Goal: Subscribe to service/newsletter

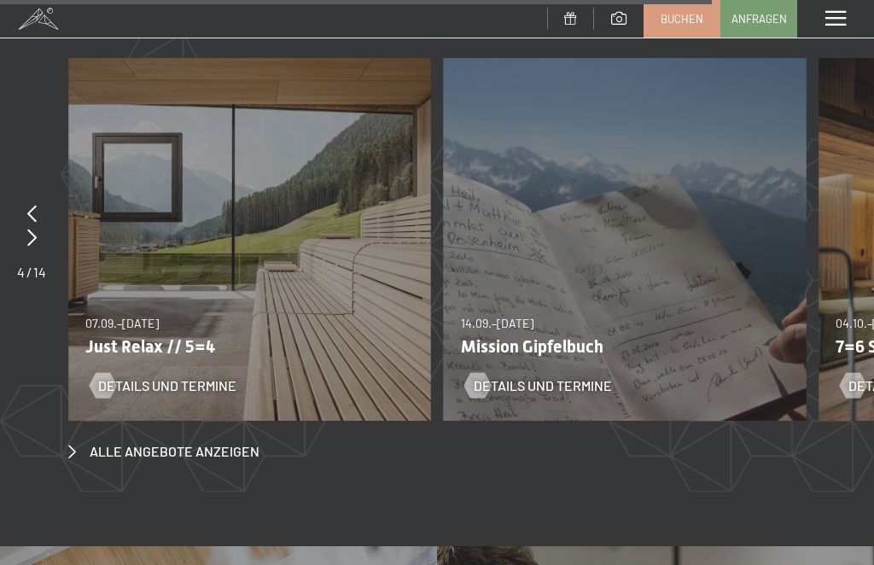
scroll to position [5868, 0]
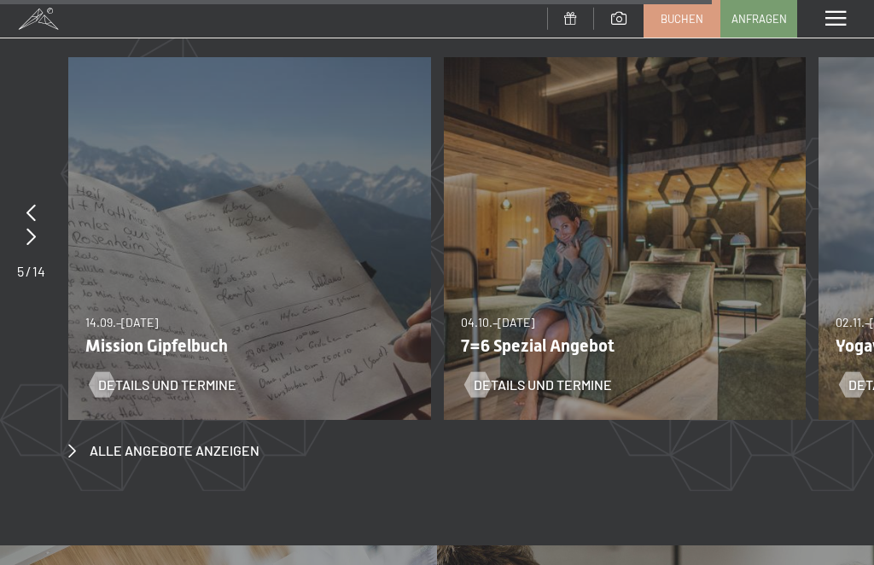
click at [607, 335] on p "7=6 Spezial Angebot" at bounding box center [619, 345] width 316 height 20
click at [657, 227] on div "04.10.–26.10.2025 01.11.–21.12.2025 10.01.–01.02.2026 07.03.–29.03.2026 16.05.–…" at bounding box center [625, 238] width 363 height 363
click at [588, 335] on p "7=6 Spezial Angebot" at bounding box center [619, 345] width 316 height 20
click at [578, 376] on span "Details und Termine" at bounding box center [543, 385] width 138 height 19
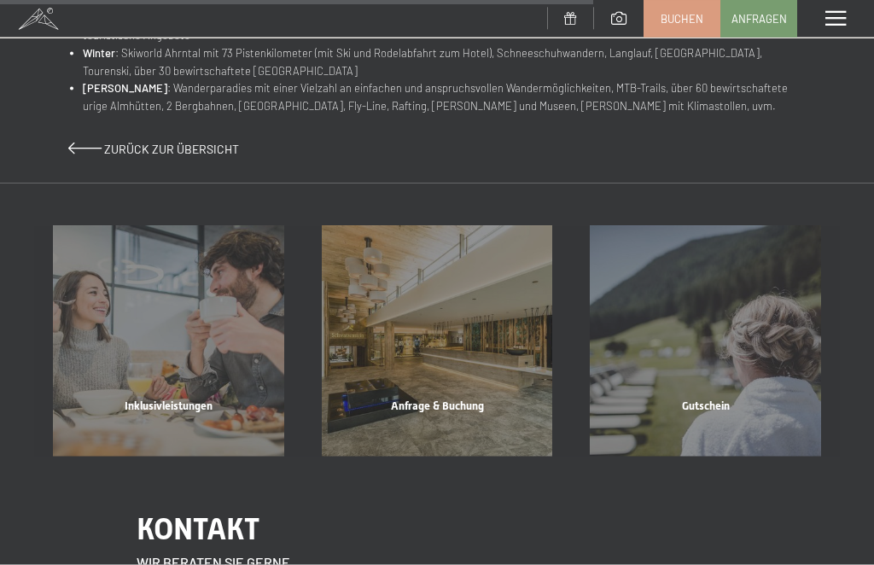
scroll to position [1190, 0]
click at [473, 398] on div "Anfrage & Buchung" at bounding box center [437, 427] width 269 height 58
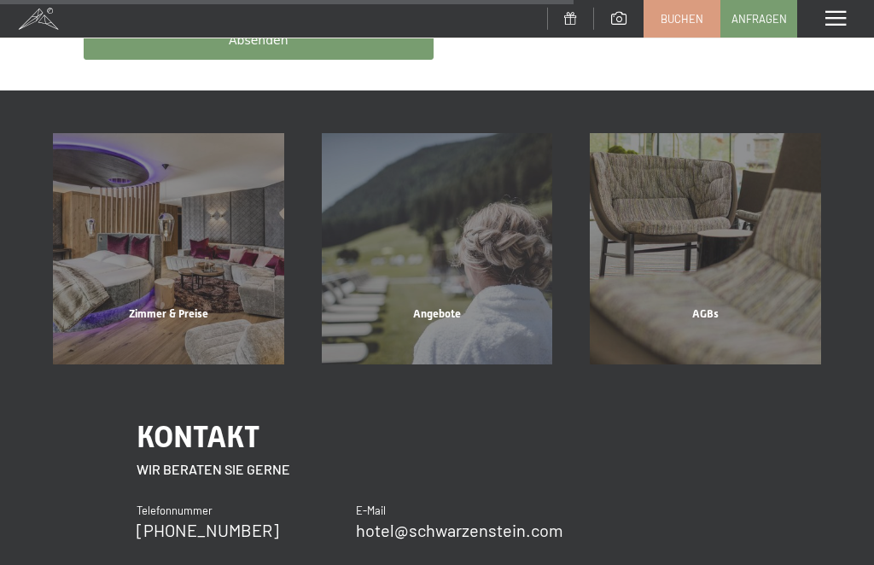
scroll to position [872, 0]
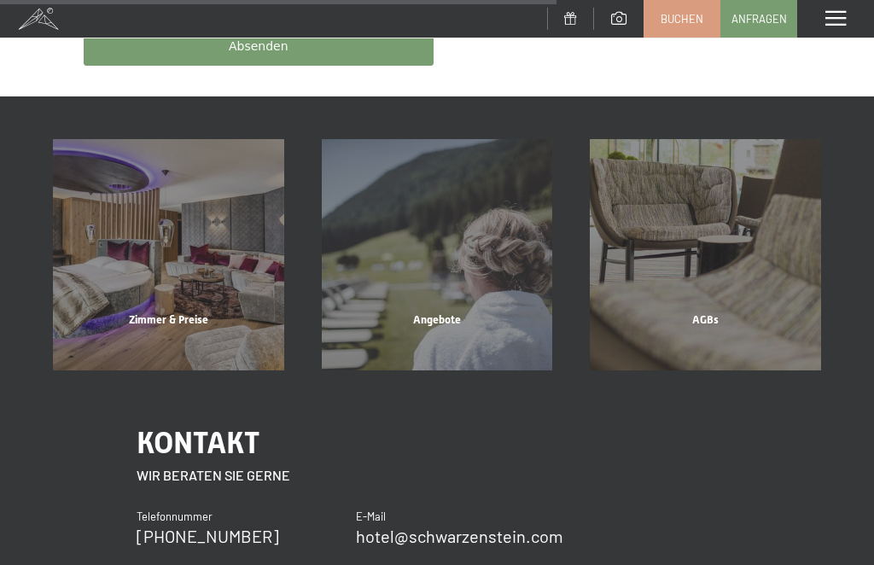
click at [443, 312] on div "Angebote" at bounding box center [437, 341] width 269 height 58
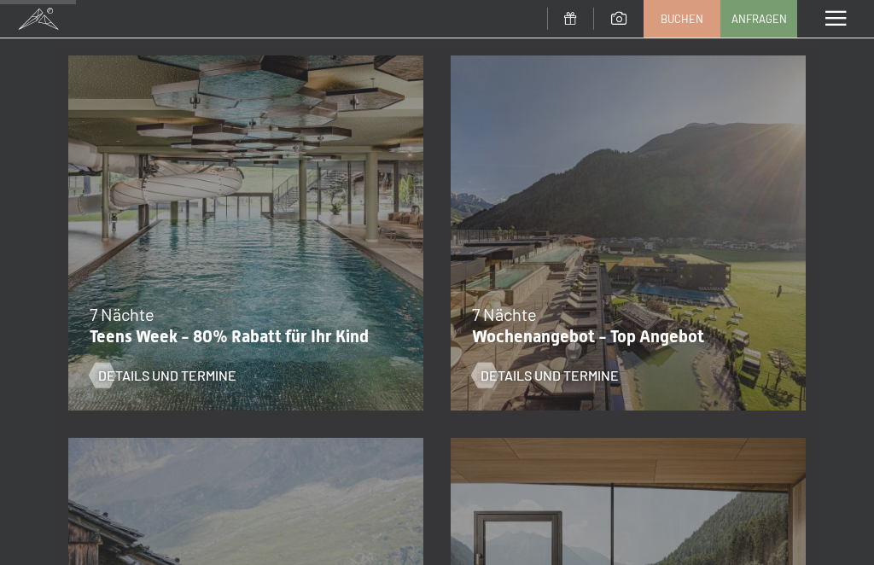
scroll to position [308, 0]
click at [660, 329] on p "Wochenangebot - Top Angebot" at bounding box center [624, 337] width 304 height 20
click at [582, 367] on span "Details und Termine" at bounding box center [549, 376] width 138 height 19
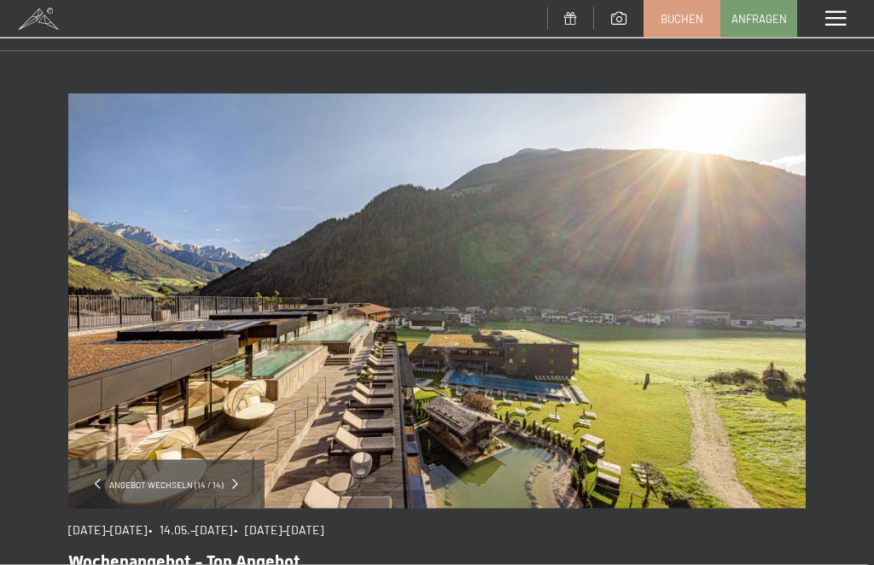
scroll to position [19, 0]
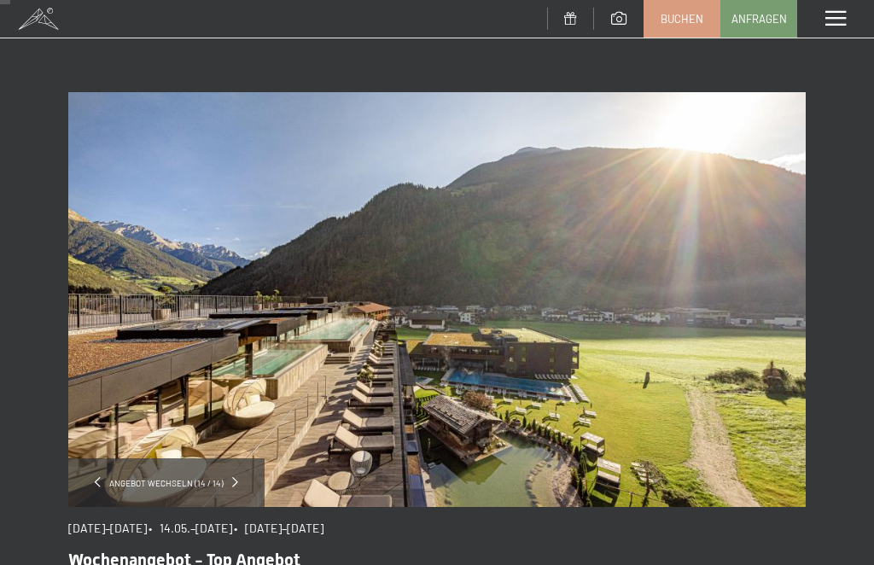
click at [640, 287] on img at bounding box center [436, 299] width 737 height 415
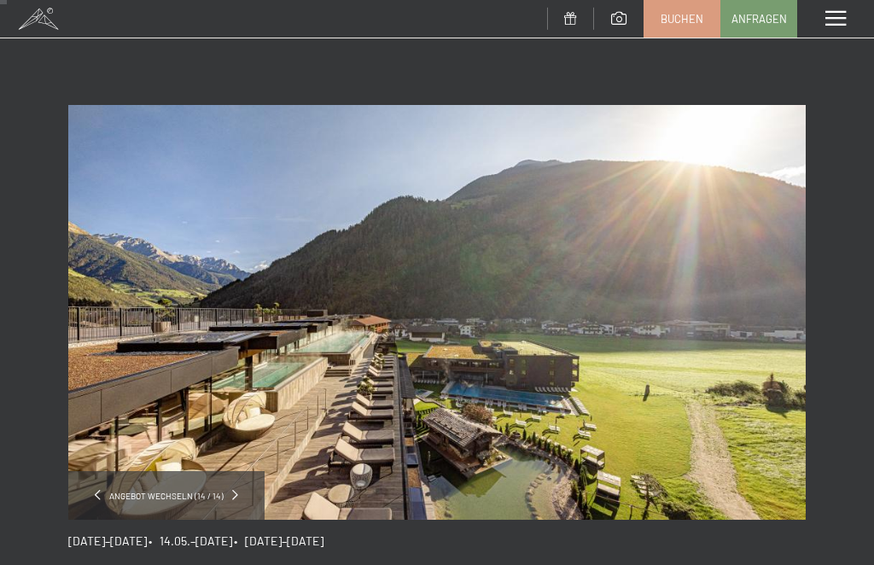
scroll to position [0, 0]
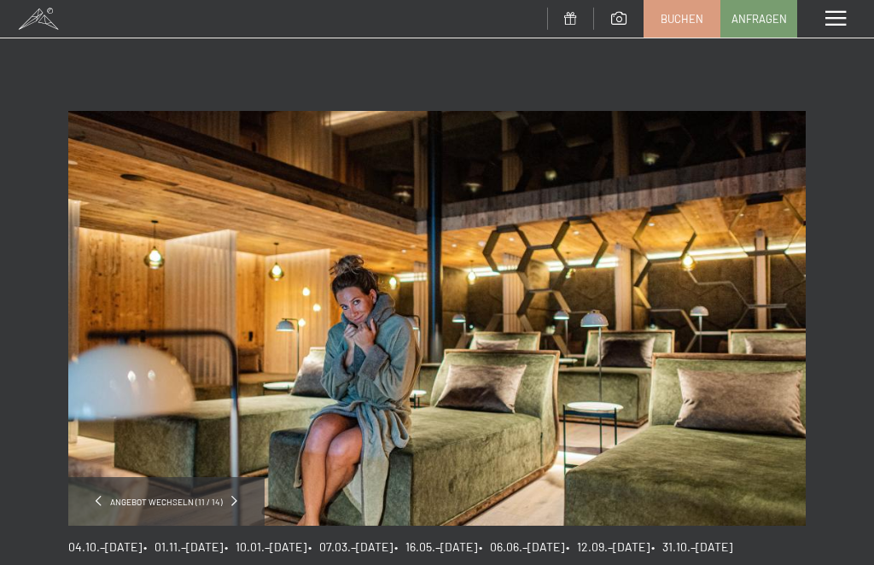
click at [714, 241] on img at bounding box center [436, 318] width 737 height 415
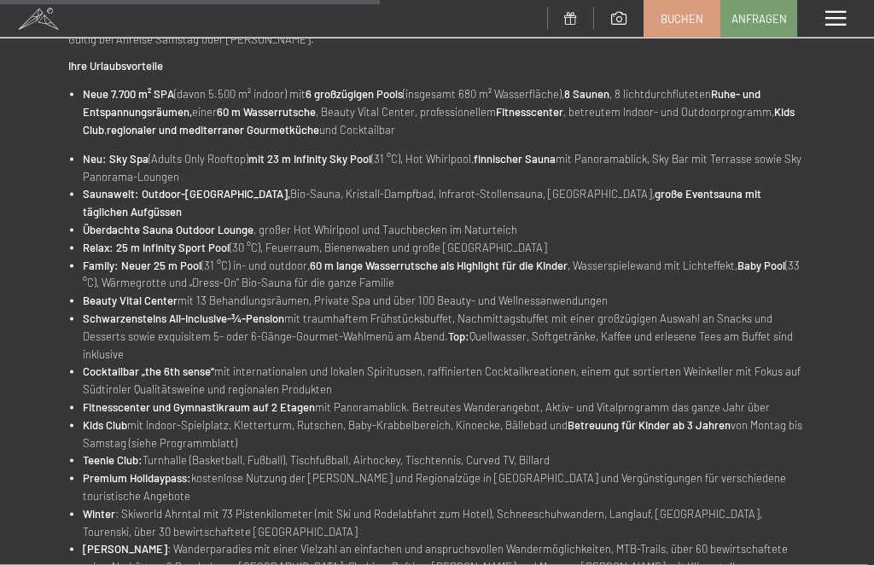
scroll to position [729, 0]
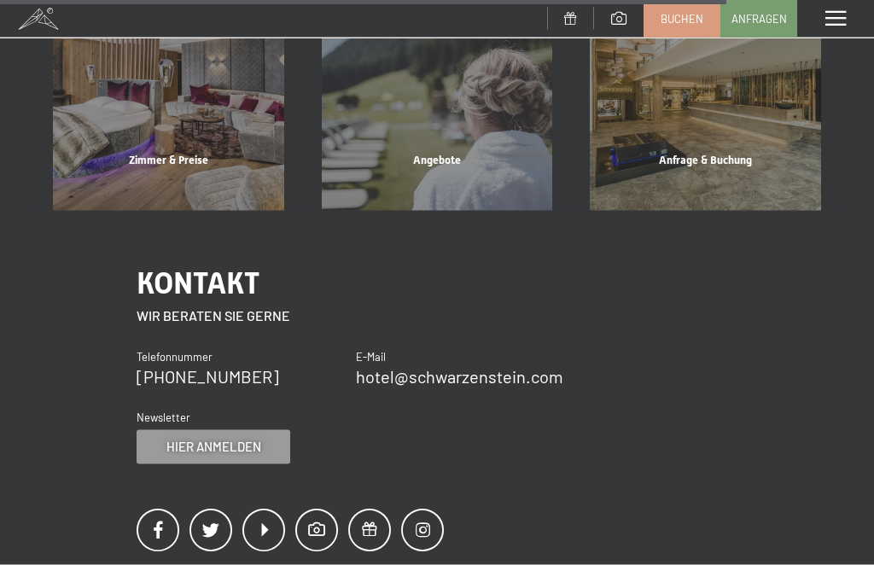
scroll to position [1756, 0]
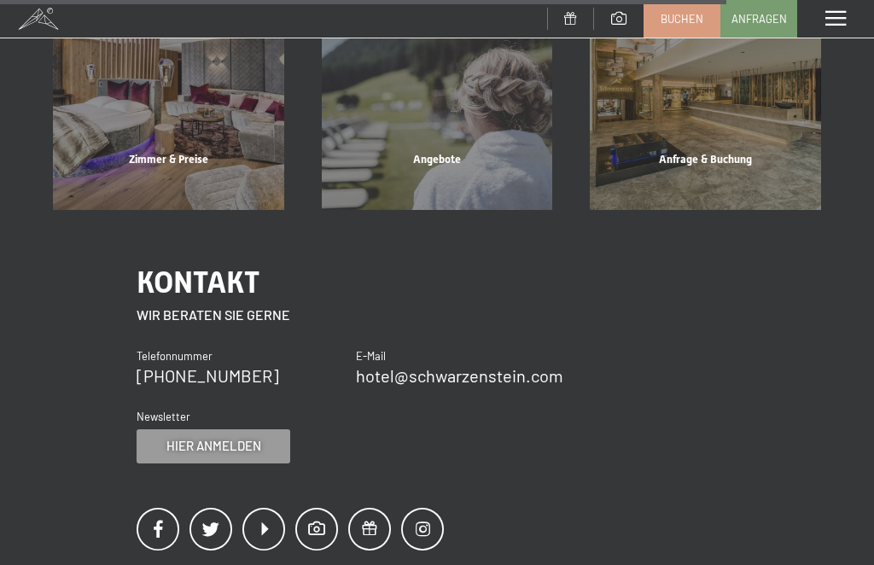
click at [259, 437] on span "Hier anmelden" at bounding box center [213, 446] width 95 height 18
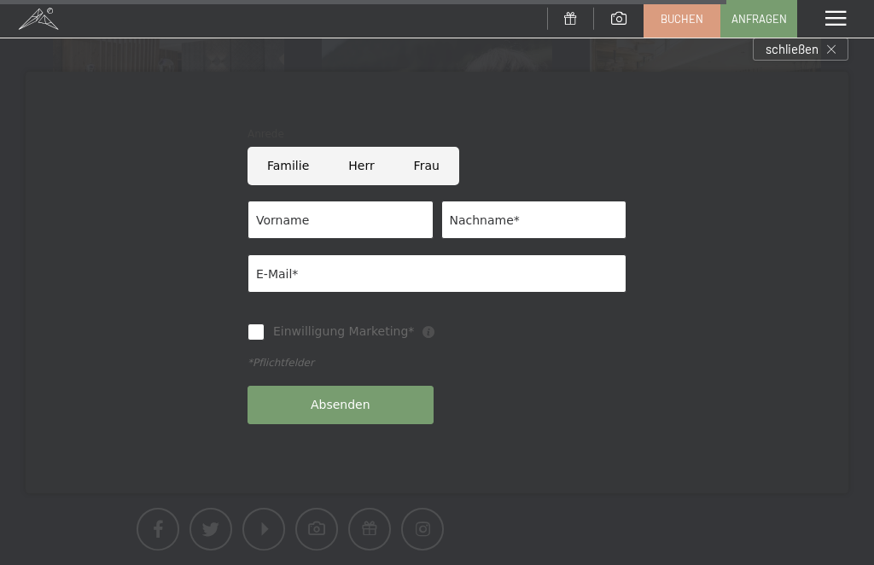
click at [437, 185] on input "Frau" at bounding box center [426, 166] width 65 height 38
radio input "true"
click at [364, 239] on input "Vorname" at bounding box center [340, 220] width 186 height 38
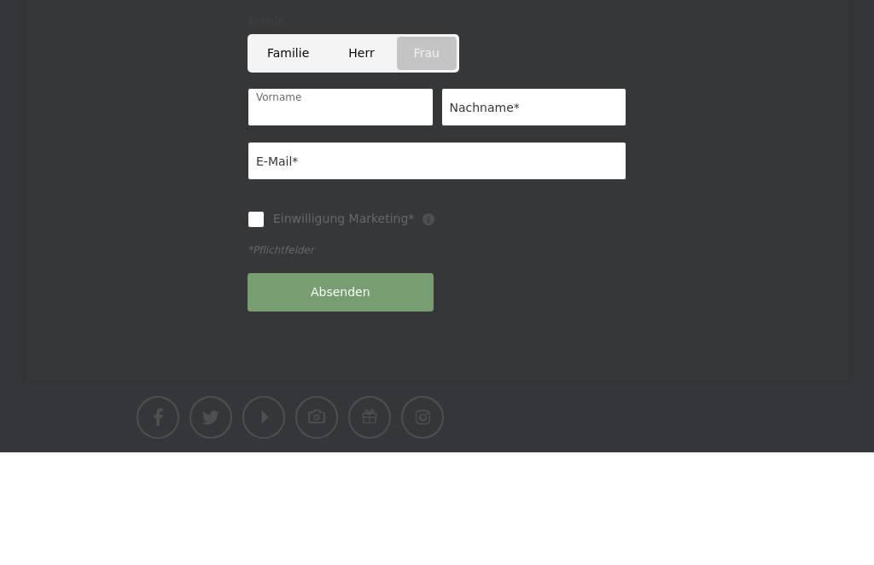
type input "Irmtrud"
type input "Steigleder"
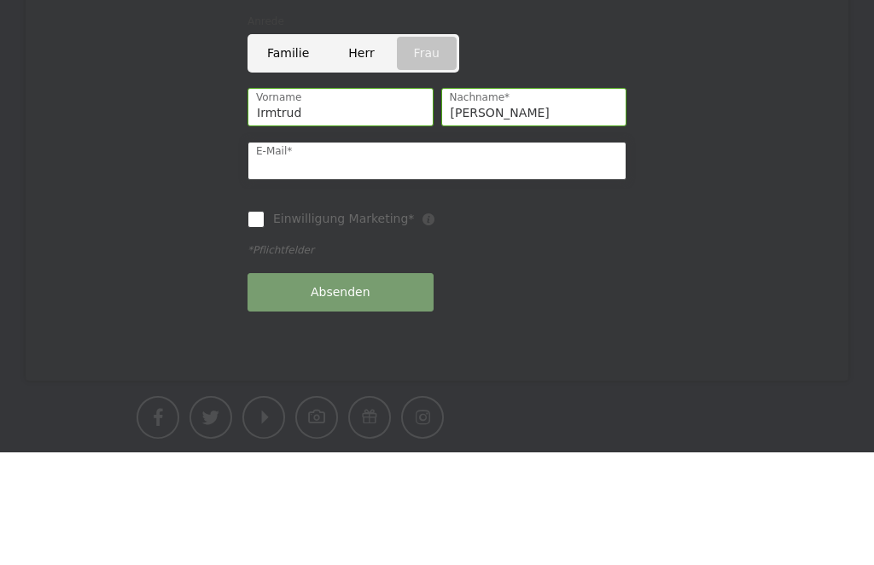
type input "irmtrud.steigleder@gmx.de"
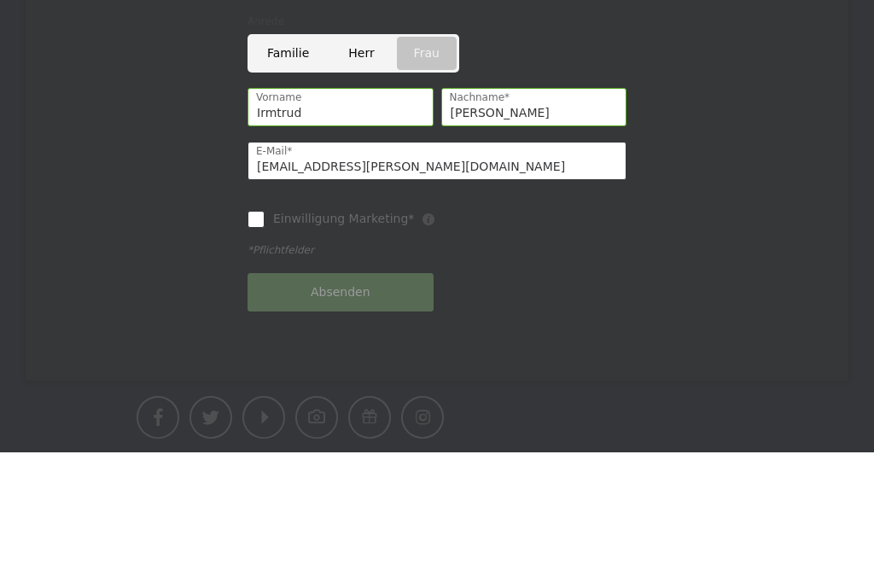
scroll to position [1869, 0]
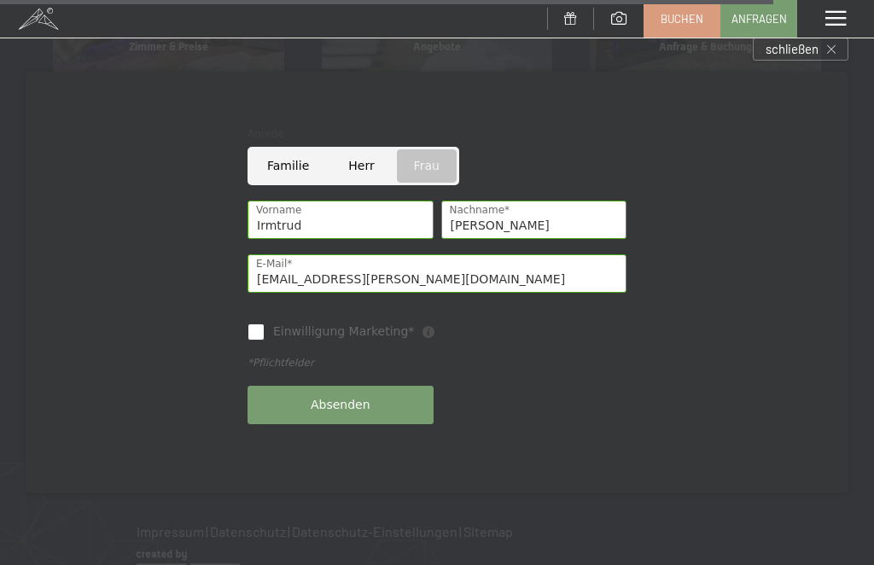
click at [261, 341] on input "Einwilligung Marketing*" at bounding box center [255, 331] width 17 height 17
checkbox input "true"
click at [362, 414] on span "Absenden" at bounding box center [341, 405] width 60 height 17
